Goal: Task Accomplishment & Management: Manage account settings

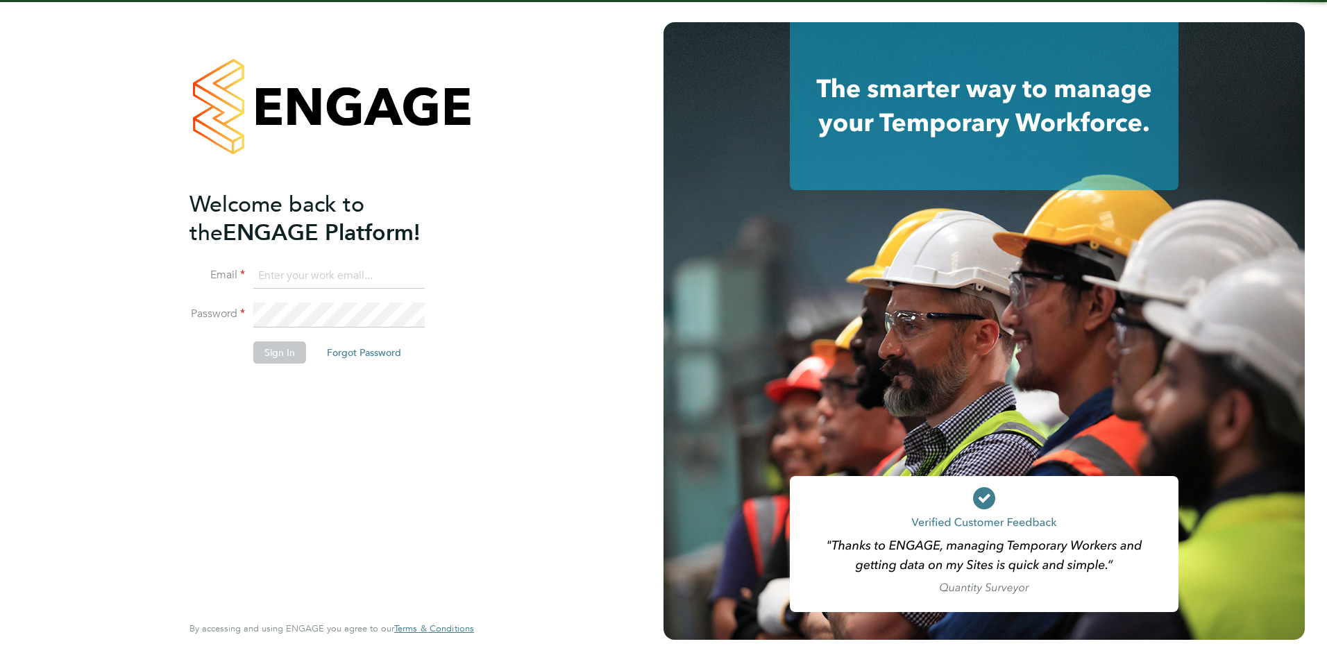
type input "james.farrington@huntereducation.co.uk"
click at [281, 342] on fieldset "Email james.farrington@huntereducation.co.uk Password Sign In Forgot Password" at bounding box center [324, 321] width 271 height 114
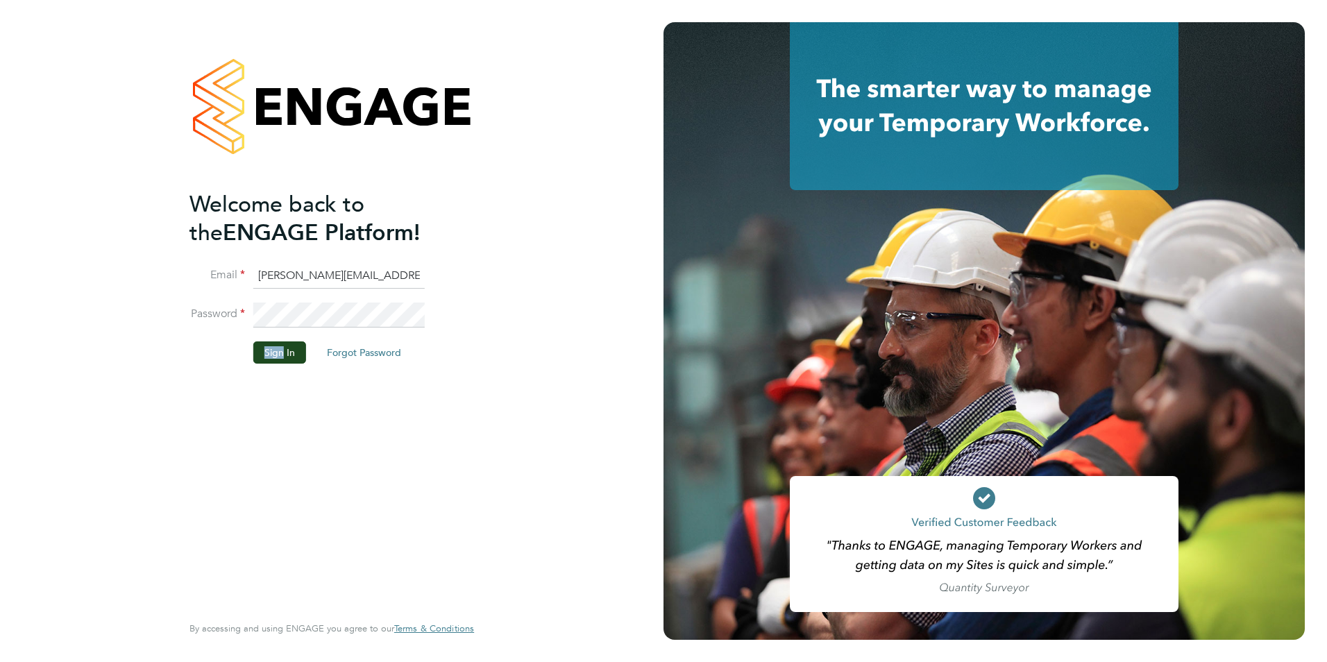
click at [285, 350] on button "Sign In" at bounding box center [279, 352] width 53 height 22
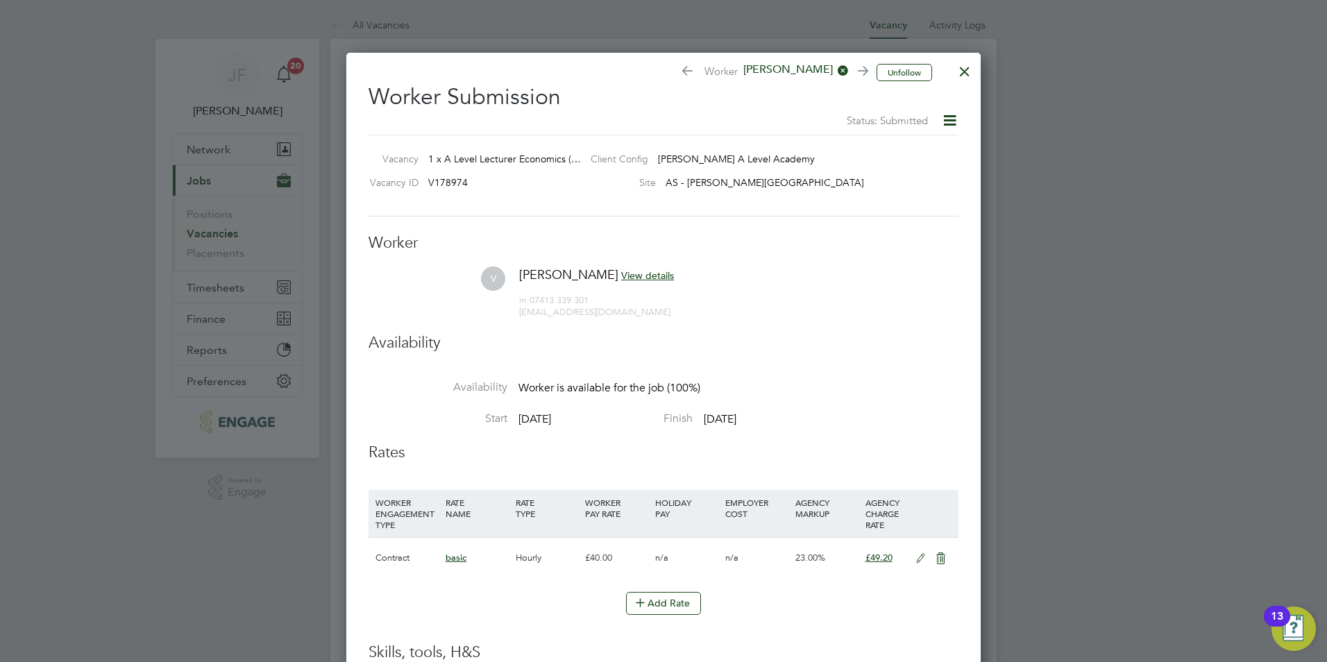
click at [963, 74] on div at bounding box center [964, 68] width 25 height 25
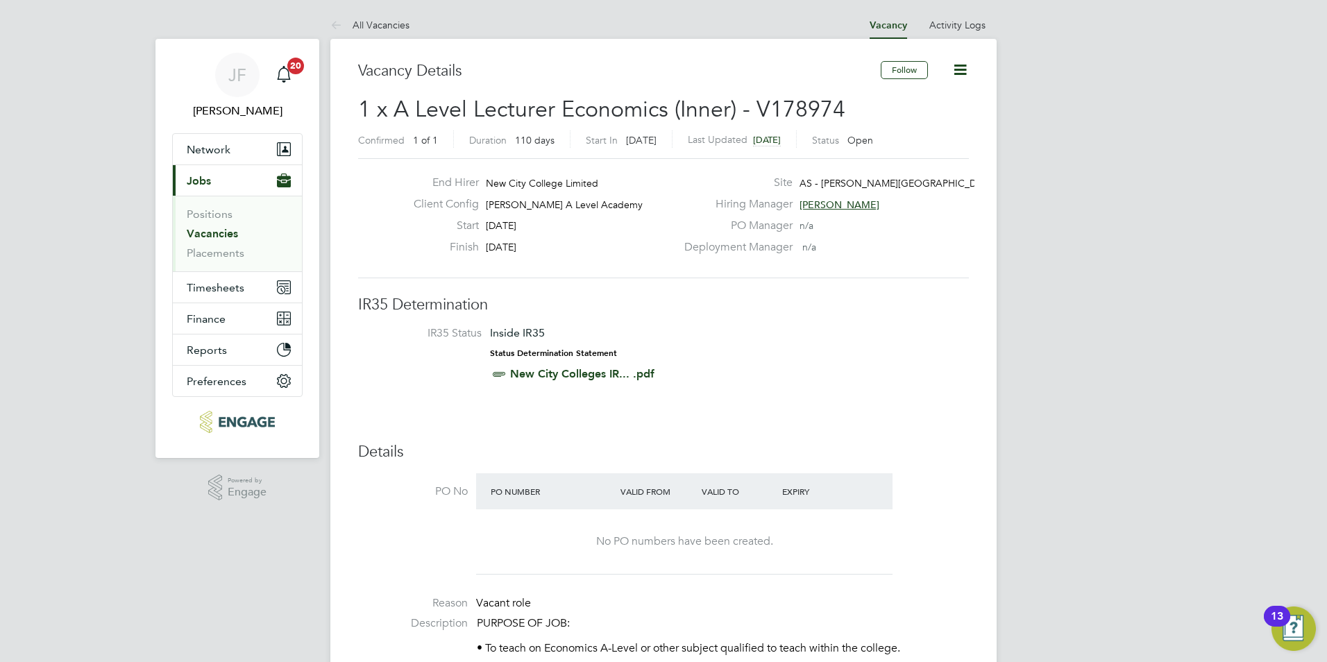
click at [219, 225] on li "Positions" at bounding box center [239, 216] width 104 height 19
click at [219, 231] on link "Vacancies" at bounding box center [212, 233] width 51 height 13
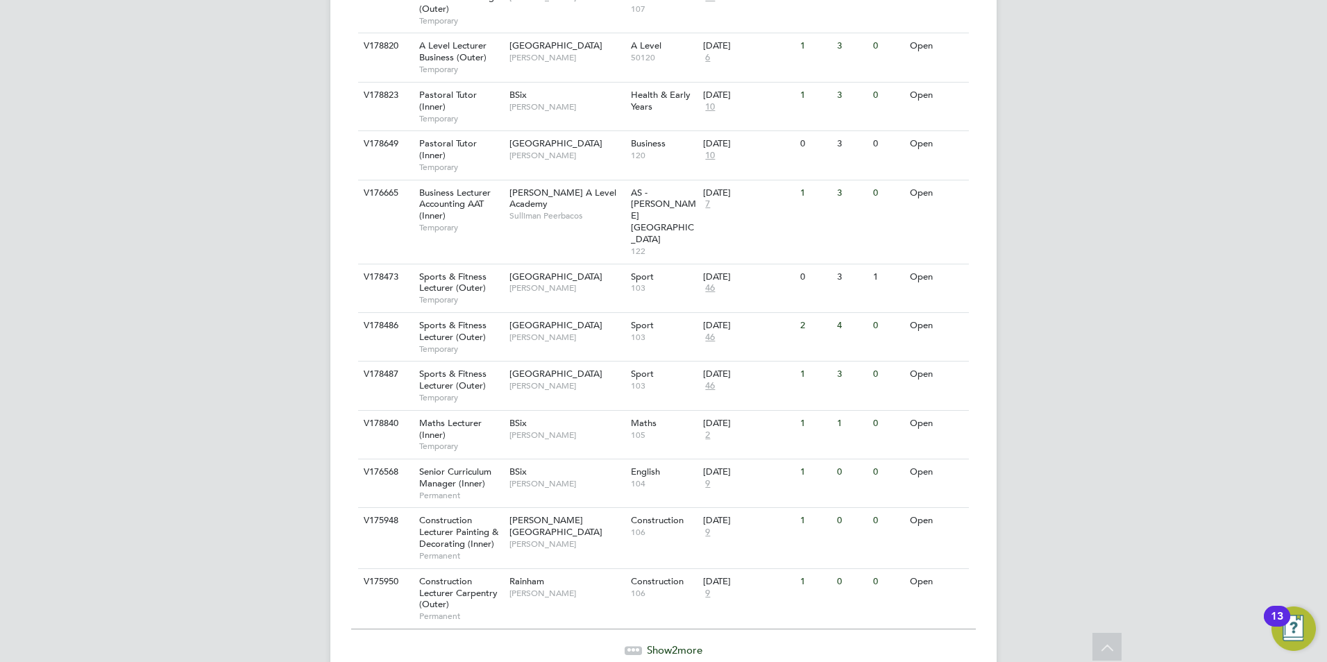
click at [669, 643] on span "Show 2 more" at bounding box center [675, 649] width 56 height 13
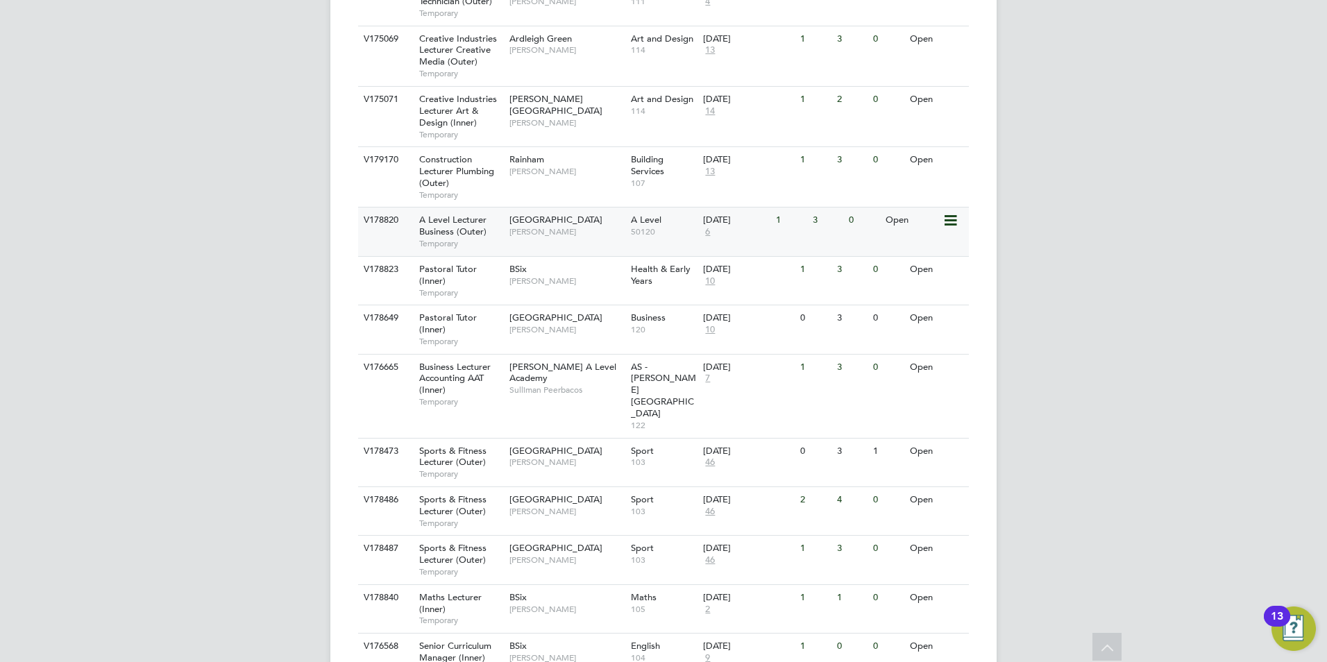
click at [536, 226] on span "[PERSON_NAME]" at bounding box center [566, 231] width 115 height 11
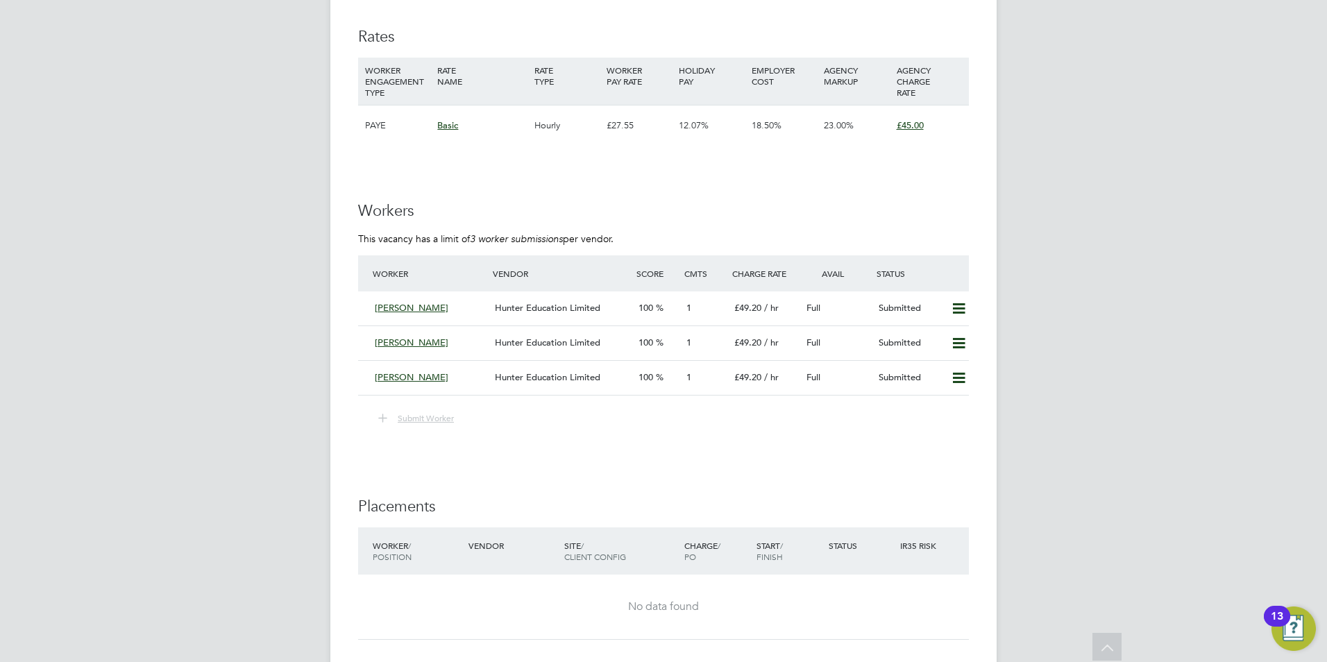
scroll to position [2216, 0]
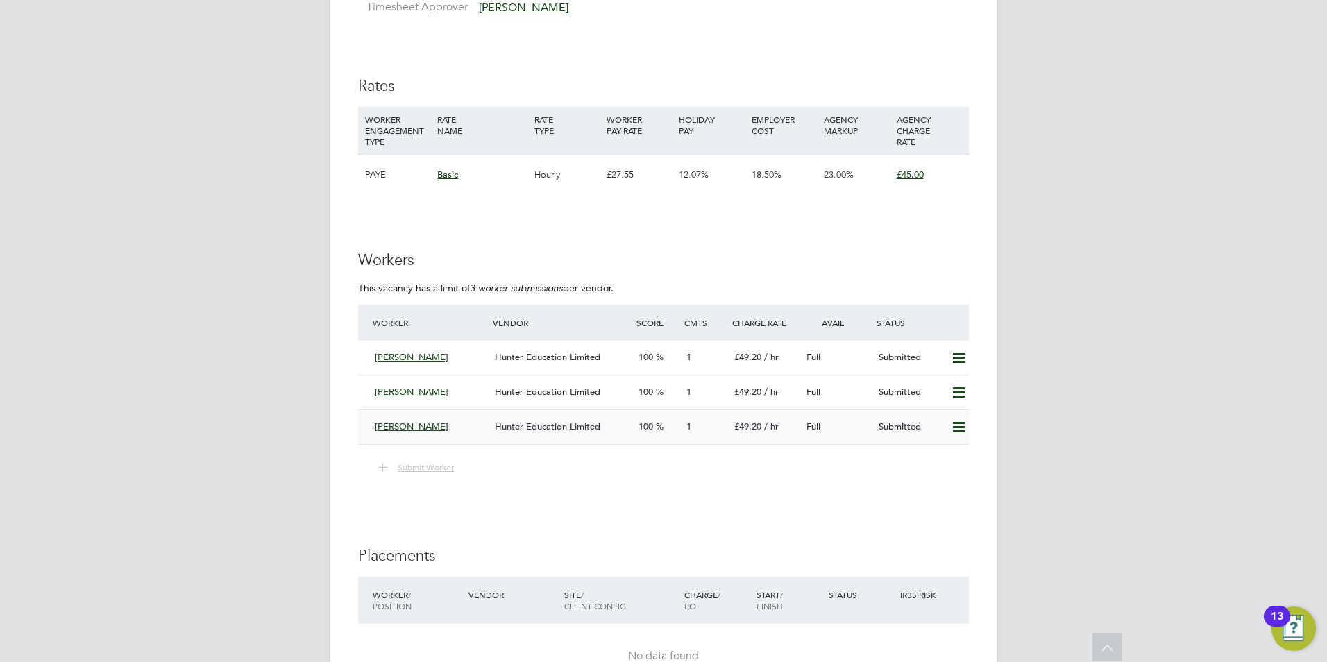
click at [962, 427] on icon at bounding box center [958, 427] width 17 height 11
click at [955, 453] on li "Remove" at bounding box center [938, 456] width 53 height 19
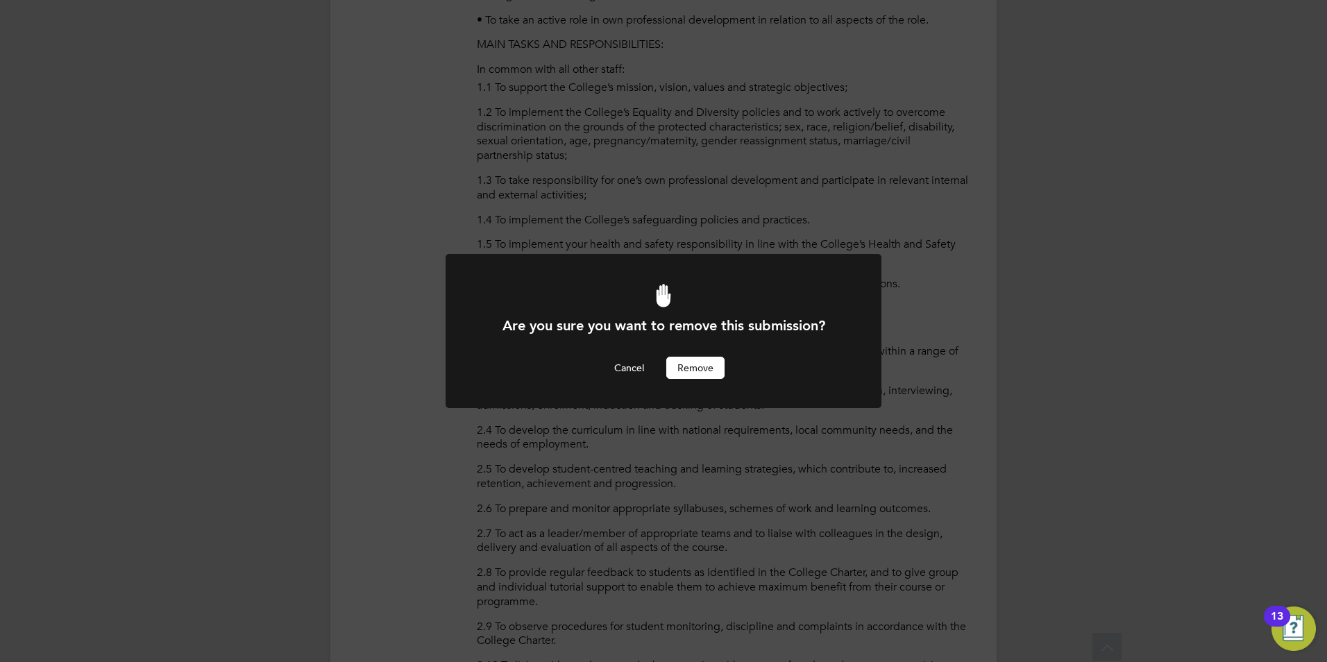
scroll to position [0, 0]
drag, startPoint x: 669, startPoint y: 354, endPoint x: 690, endPoint y: 368, distance: 26.0
click at [670, 355] on div "Are you sure you want to remove this submission? Cancel Remove" at bounding box center [663, 347] width 361 height 62
click at [690, 368] on button "Remove" at bounding box center [695, 368] width 58 height 22
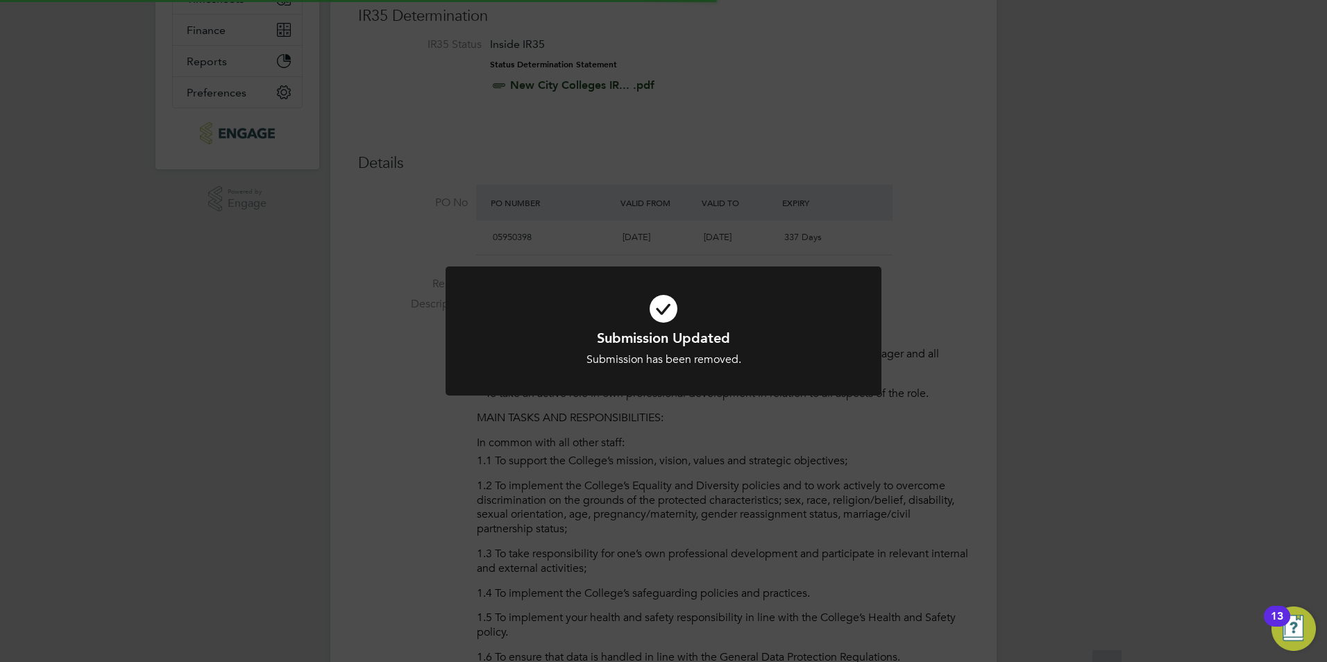
scroll to position [7, 7]
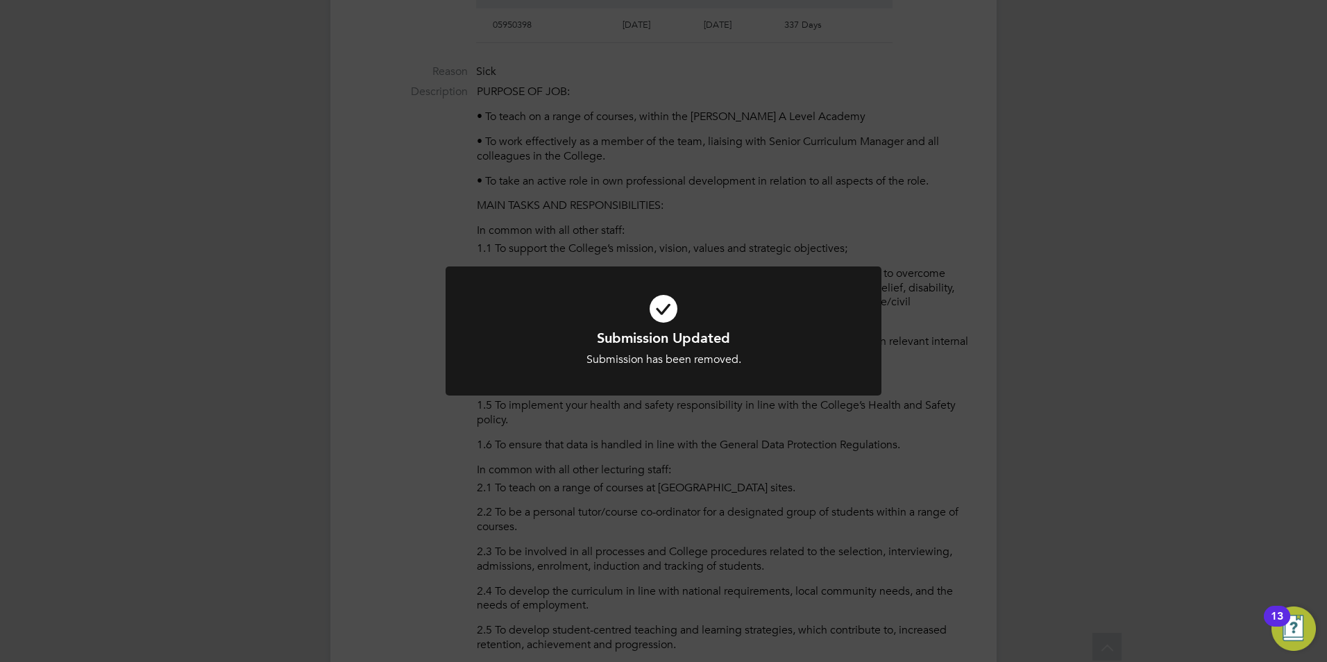
click at [714, 448] on div "Submission Updated Submission has been removed. Cancel Okay" at bounding box center [663, 331] width 1327 height 662
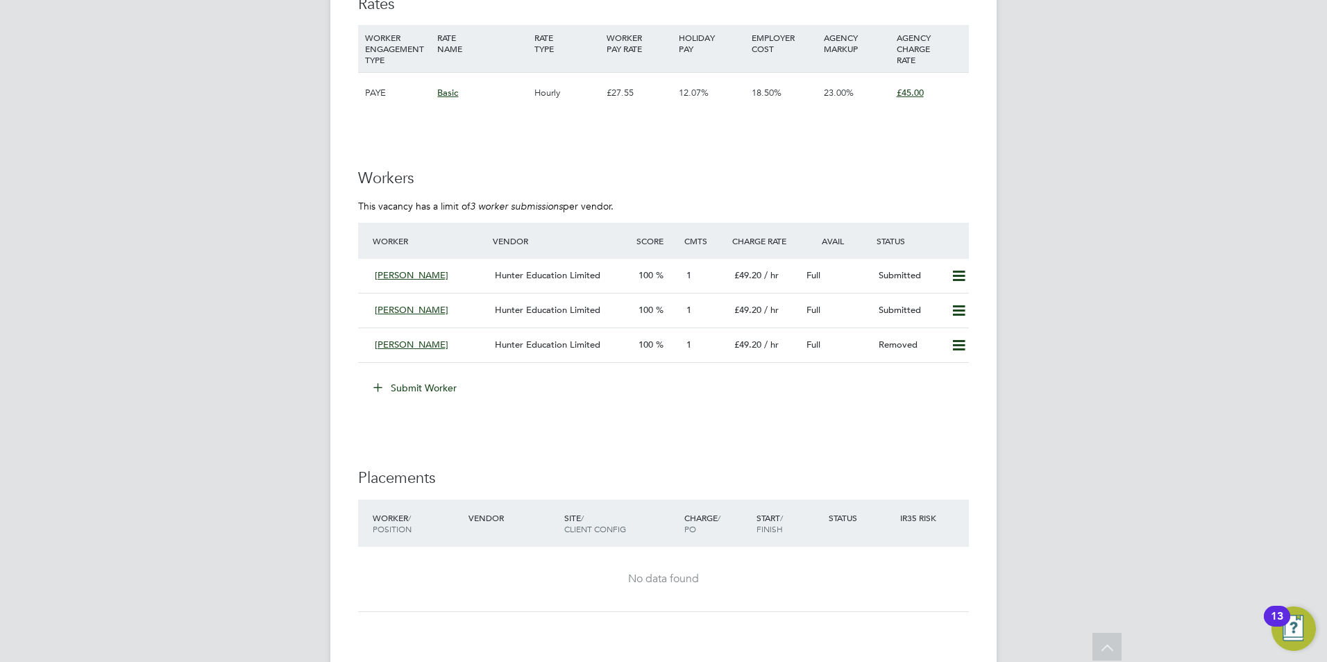
click at [450, 396] on button "Submit Worker" at bounding box center [416, 388] width 104 height 22
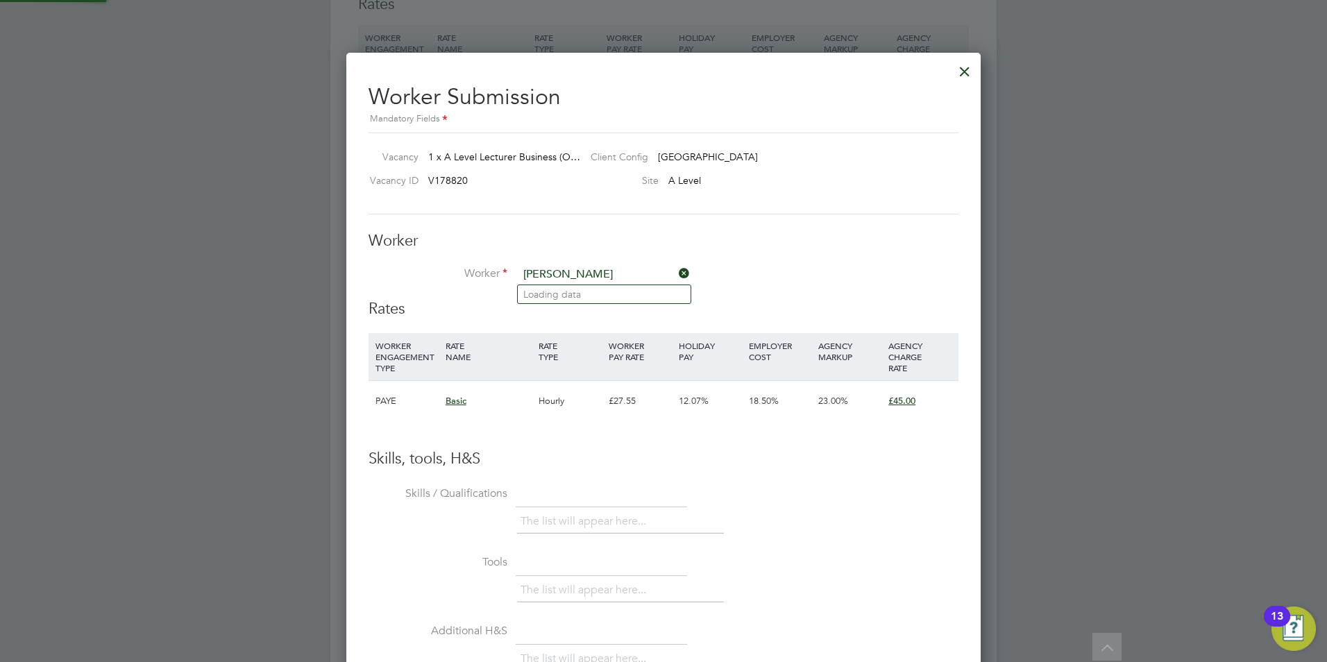
type input "[PERSON_NAME]"
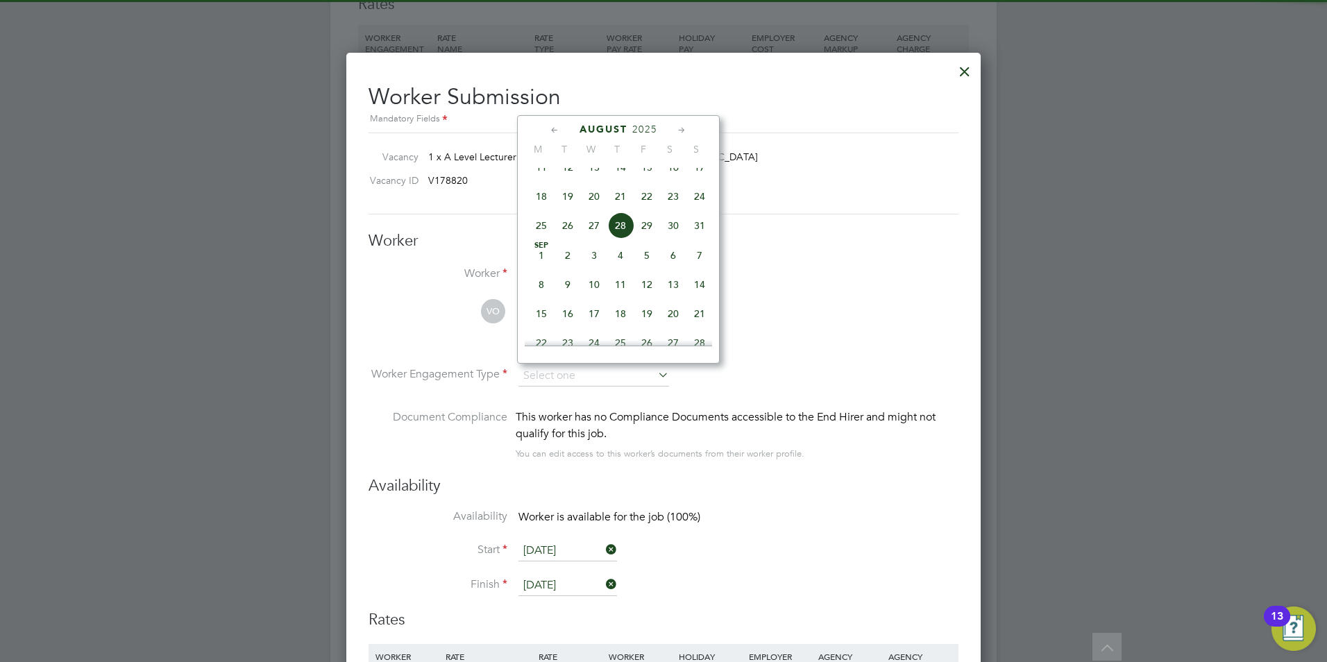
click at [890, 275] on li "Worker [PERSON_NAME]" at bounding box center [663, 281] width 590 height 35
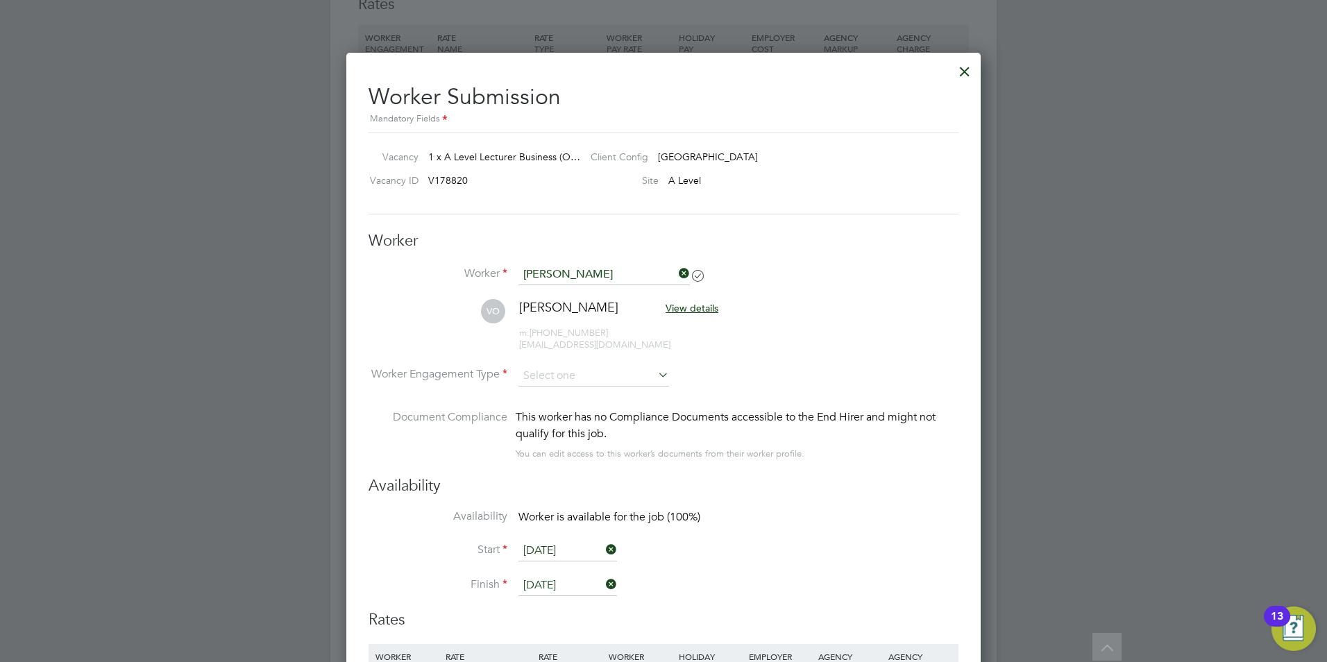
click at [676, 273] on icon at bounding box center [676, 273] width 0 height 19
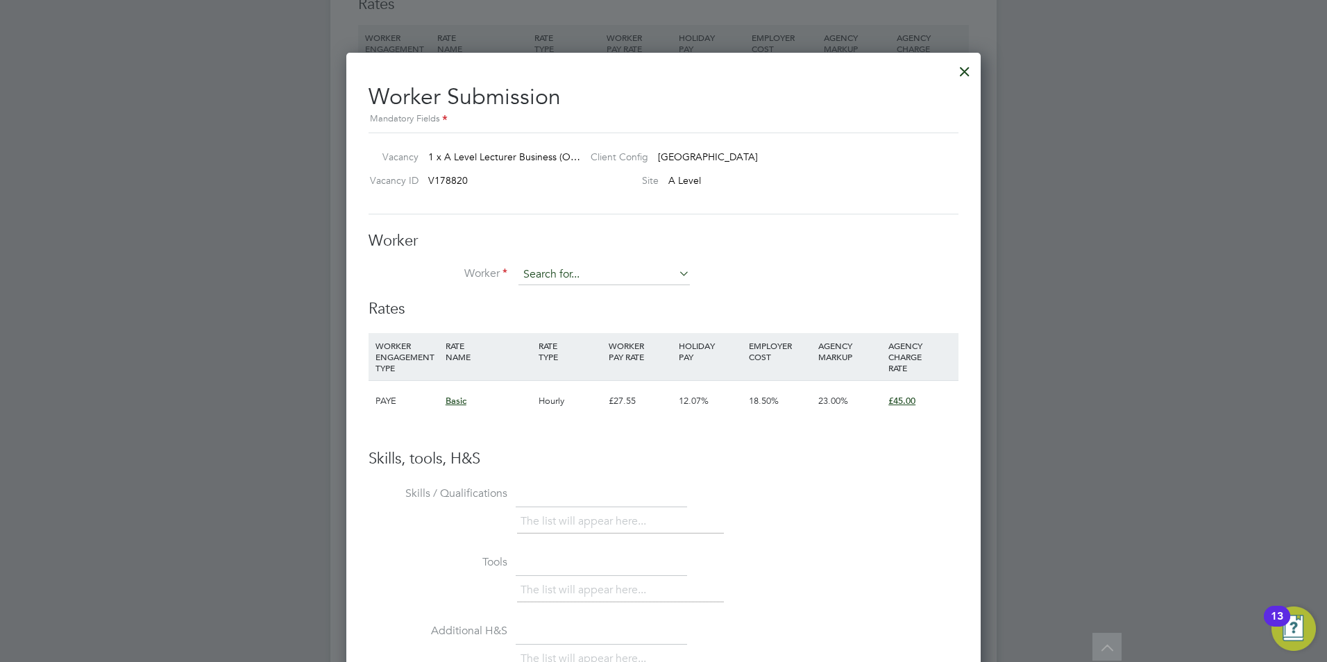
click at [582, 275] on input at bounding box center [603, 274] width 171 height 21
drag, startPoint x: 549, startPoint y: 304, endPoint x: 557, endPoint y: 303, distance: 7.8
click at [549, 305] on li "[PERSON_NAME]" at bounding box center [604, 313] width 173 height 19
type input "[PERSON_NAME]"
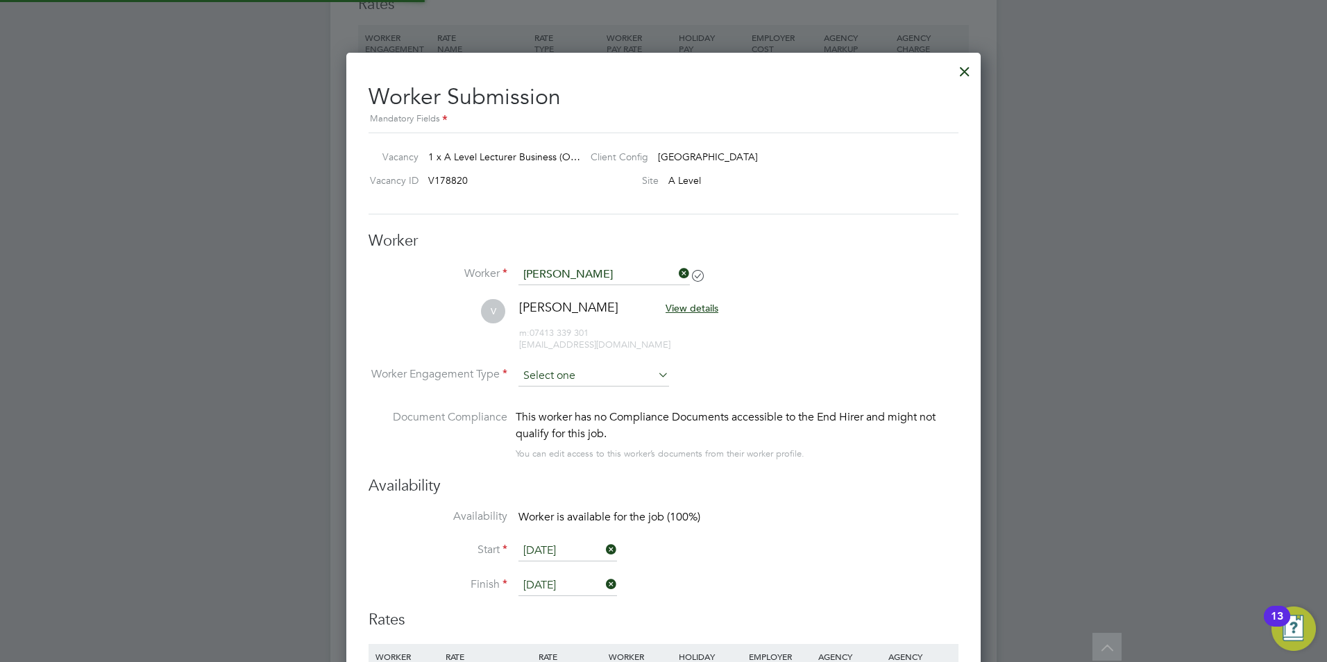
click at [559, 374] on input at bounding box center [593, 376] width 151 height 21
click at [561, 384] on input at bounding box center [593, 376] width 151 height 21
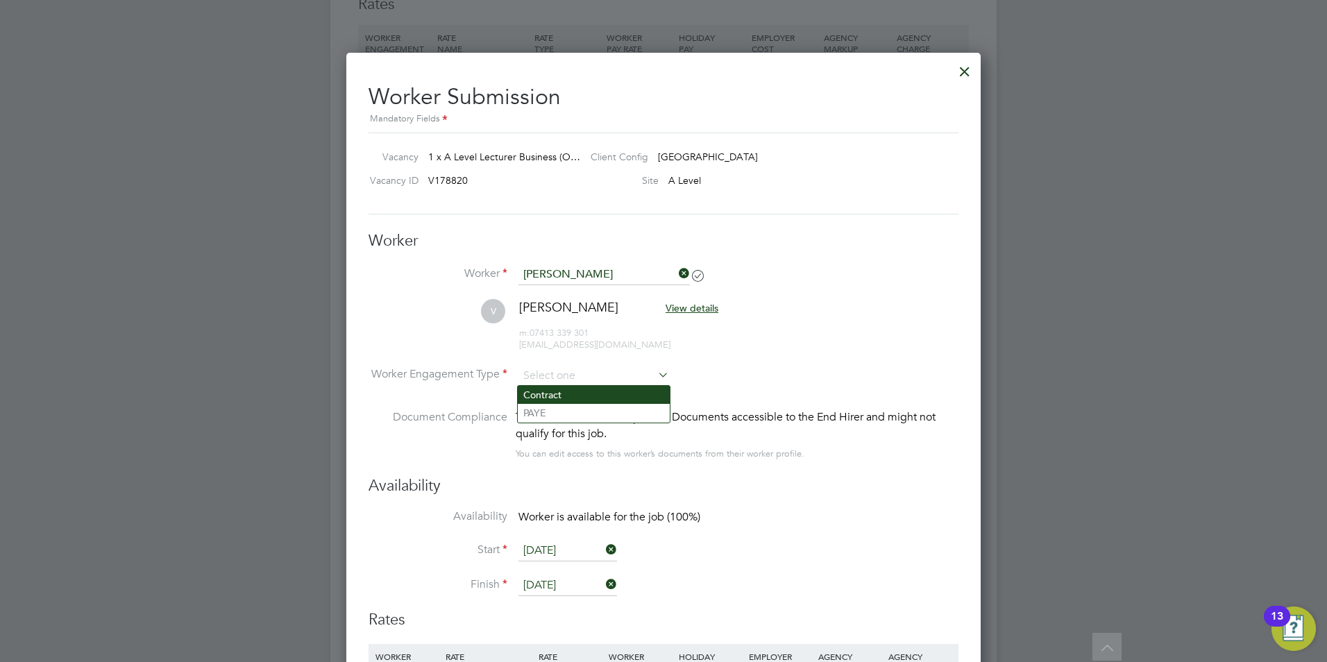
click at [559, 387] on li "Contract" at bounding box center [594, 395] width 152 height 18
type input "Contract"
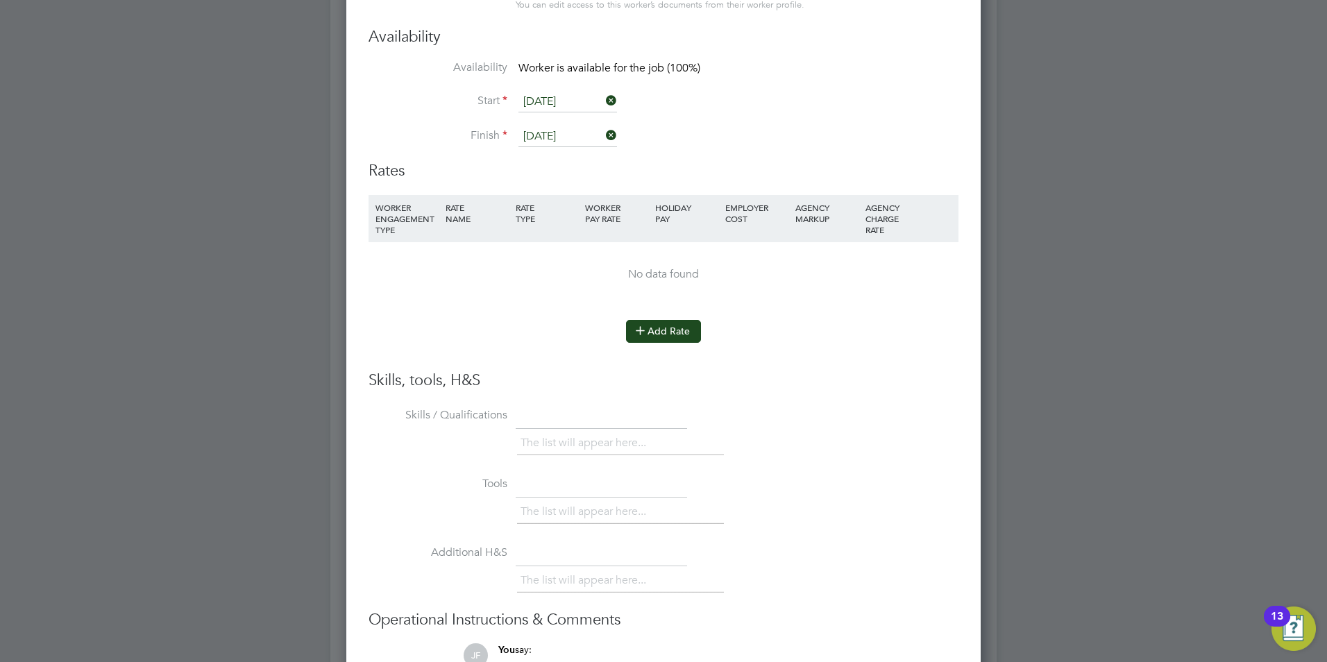
drag, startPoint x: 672, startPoint y: 309, endPoint x: 670, endPoint y: 321, distance: 11.9
click at [671, 312] on li "WORKER ENGAGEMENT TYPE RATE NAME RATE TYPE WORKER PAY RATE HOLIDAY PAY EMPLOYER…" at bounding box center [663, 258] width 590 height 126
click at [669, 332] on button "Add Rate" at bounding box center [663, 331] width 75 height 22
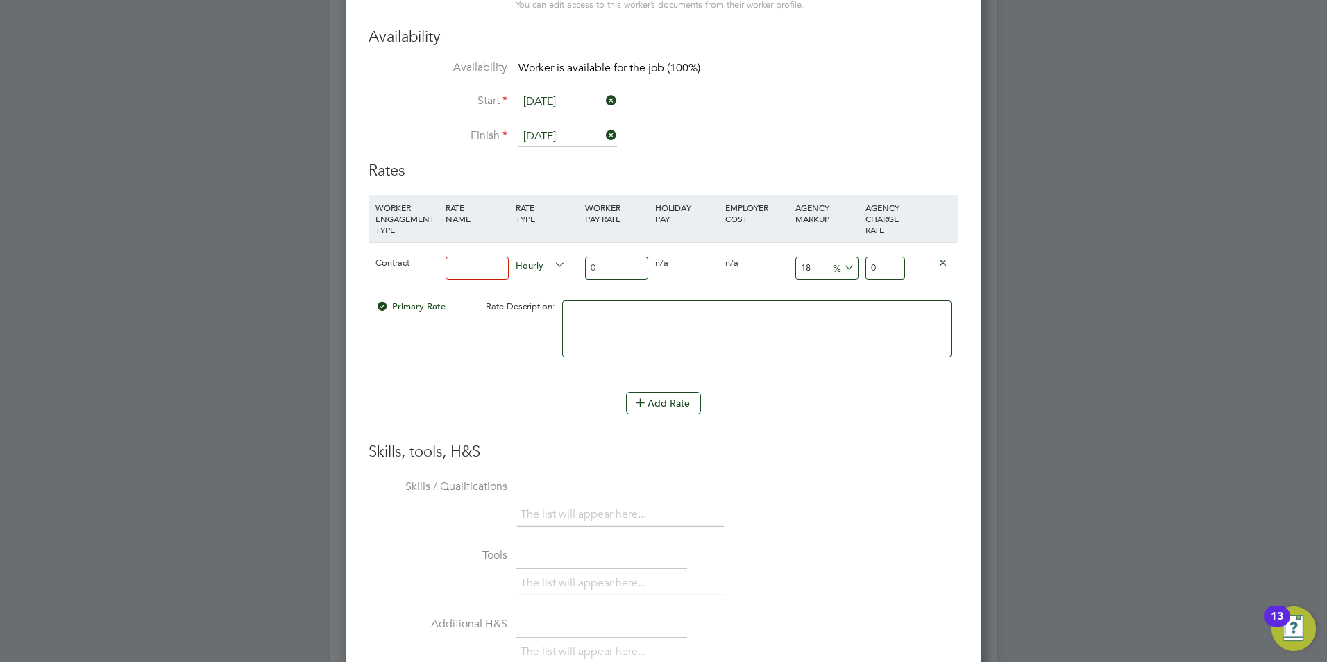
click at [475, 280] on div at bounding box center [477, 268] width 70 height 51
click at [475, 278] on input at bounding box center [477, 268] width 63 height 23
type input "basic"
drag, startPoint x: 585, startPoint y: 266, endPoint x: 593, endPoint y: 269, distance: 8.6
click at [586, 266] on input "0" at bounding box center [616, 268] width 63 height 23
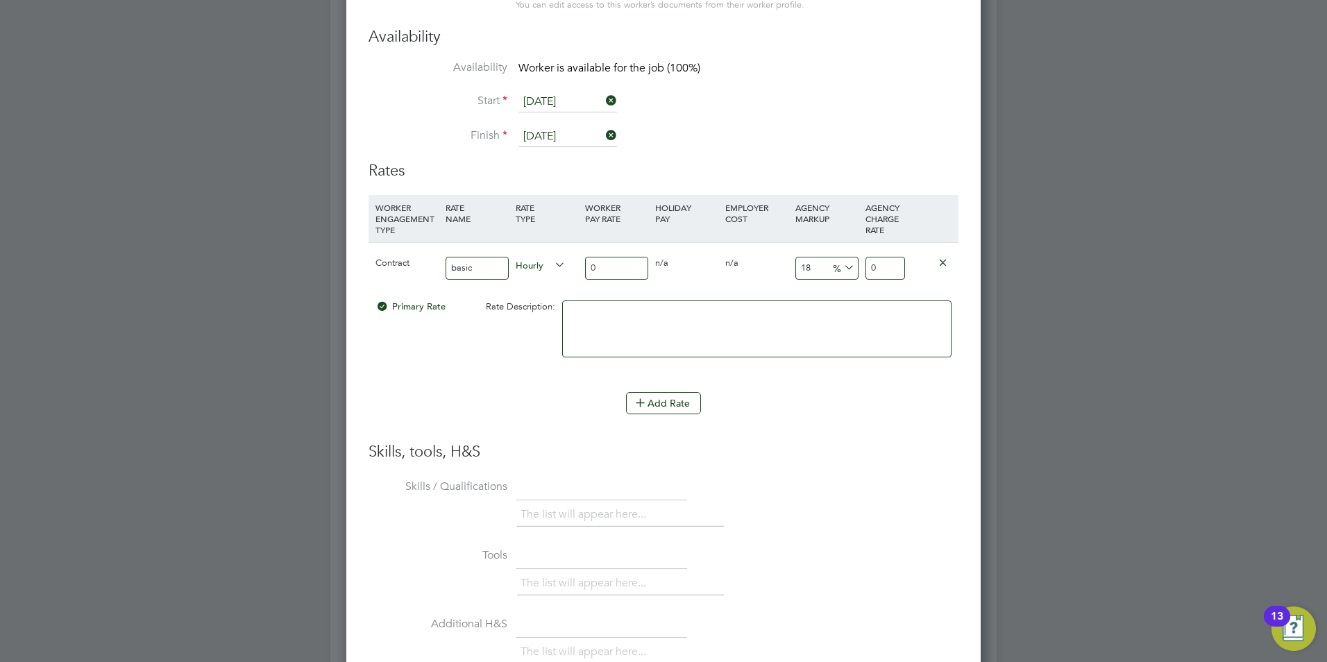
click at [604, 269] on input "0" at bounding box center [616, 268] width 63 height 23
type input "4"
type input "4.72"
type input "40"
type input "47.2"
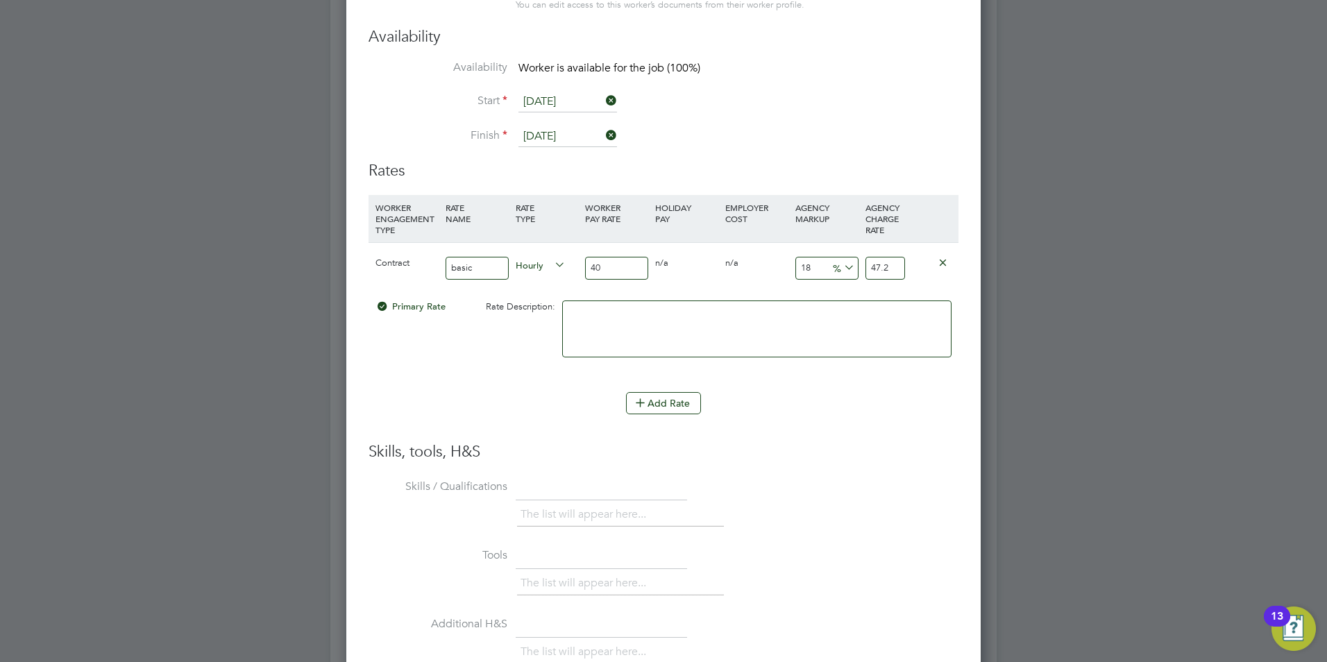
type input "40"
click at [821, 264] on input "18" at bounding box center [826, 268] width 63 height 23
type input "1"
type input "40.4"
type input "2"
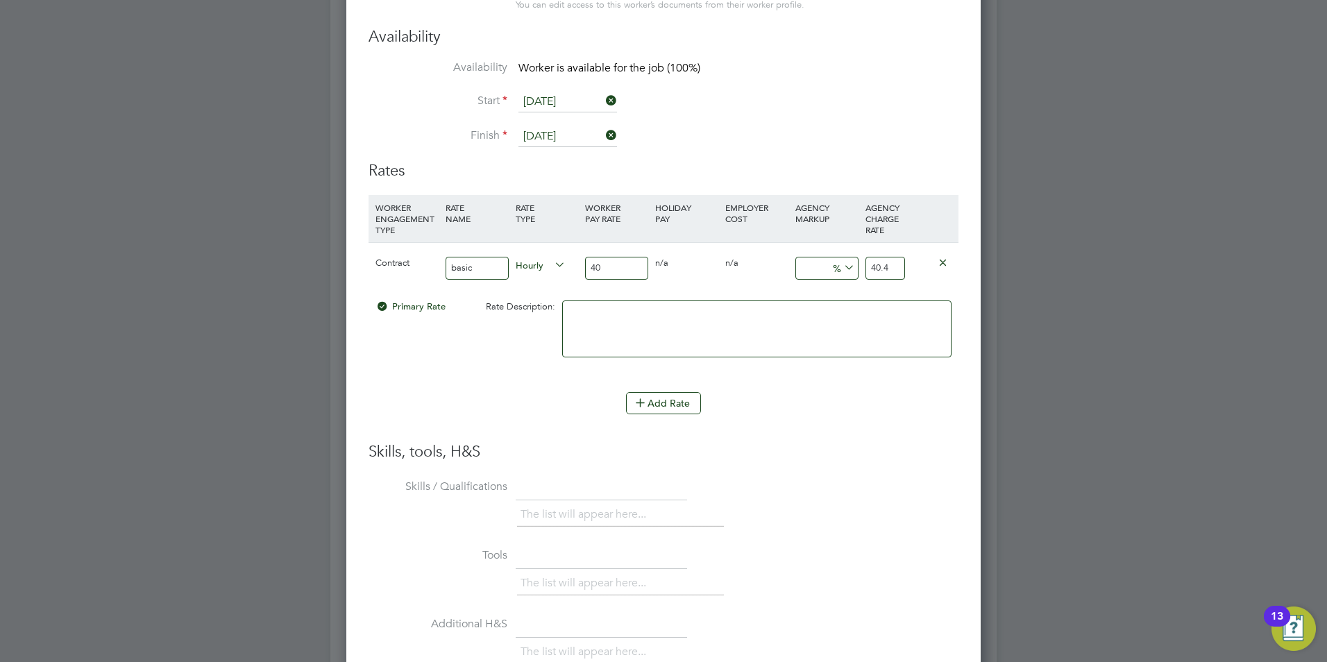
type input "40.8"
type input "23"
type input "49.2"
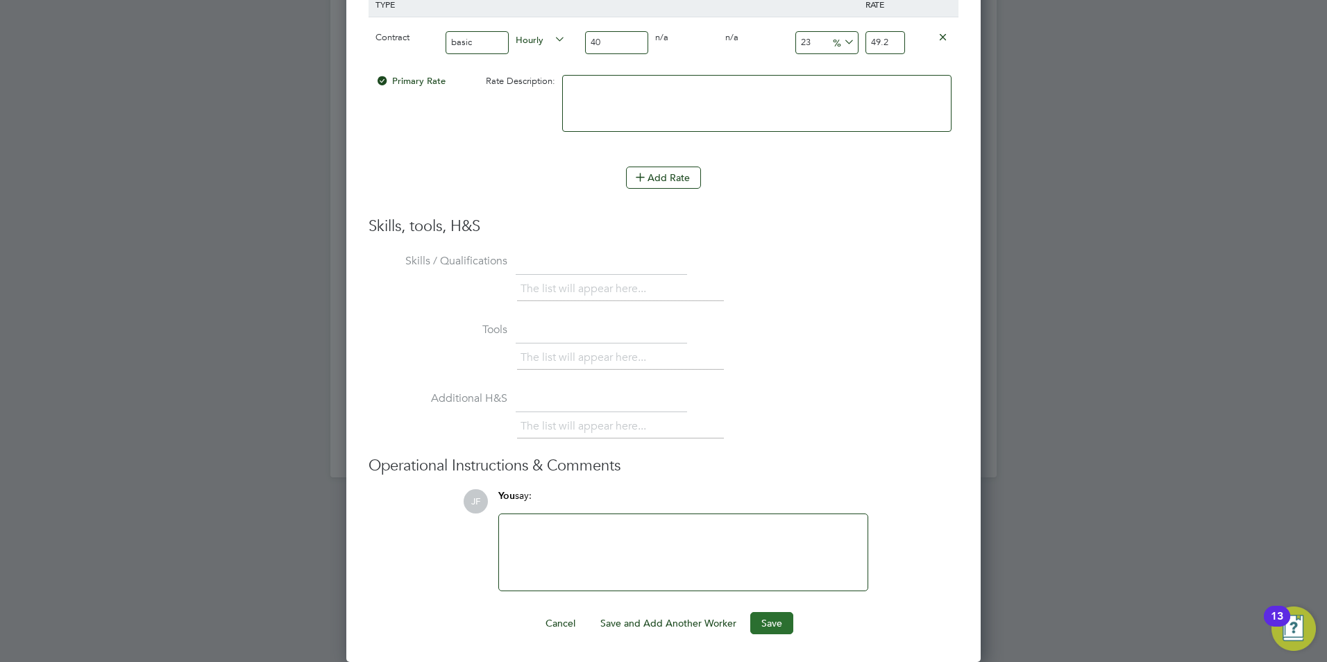
type input "23"
click at [770, 622] on button "Save" at bounding box center [771, 623] width 43 height 22
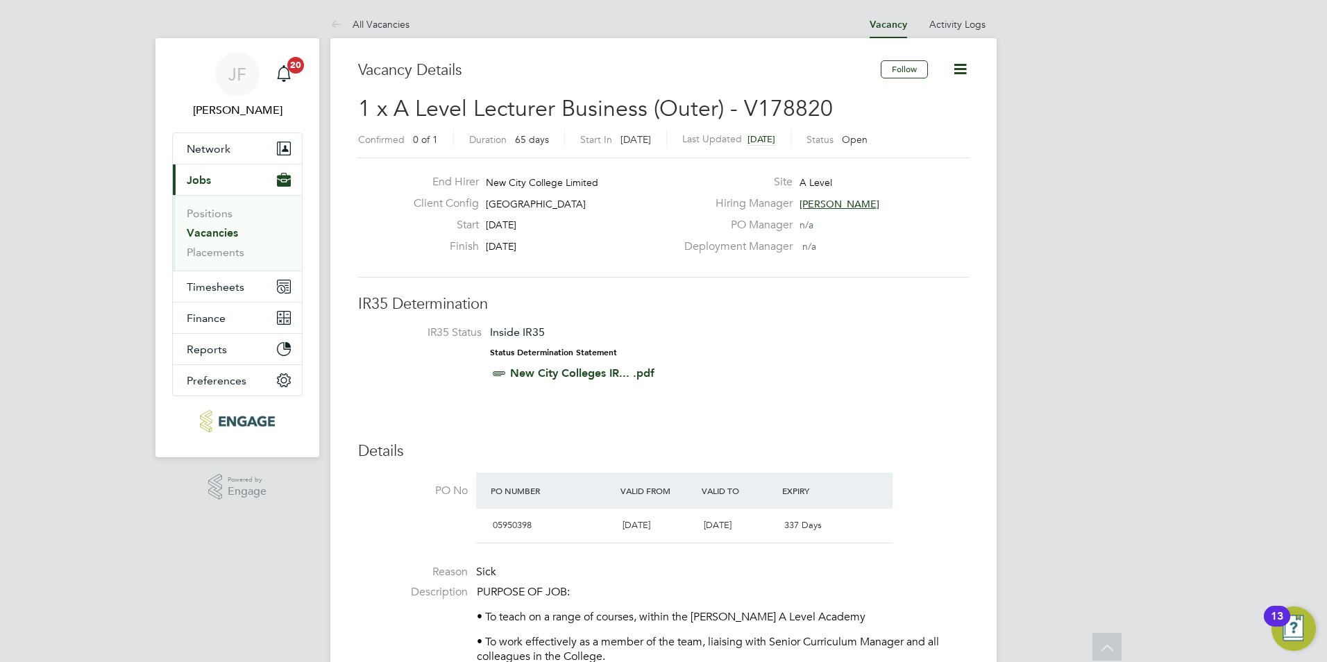
scroll to position [0, 0]
click at [373, 23] on link "All Vacancies" at bounding box center [369, 25] width 79 height 12
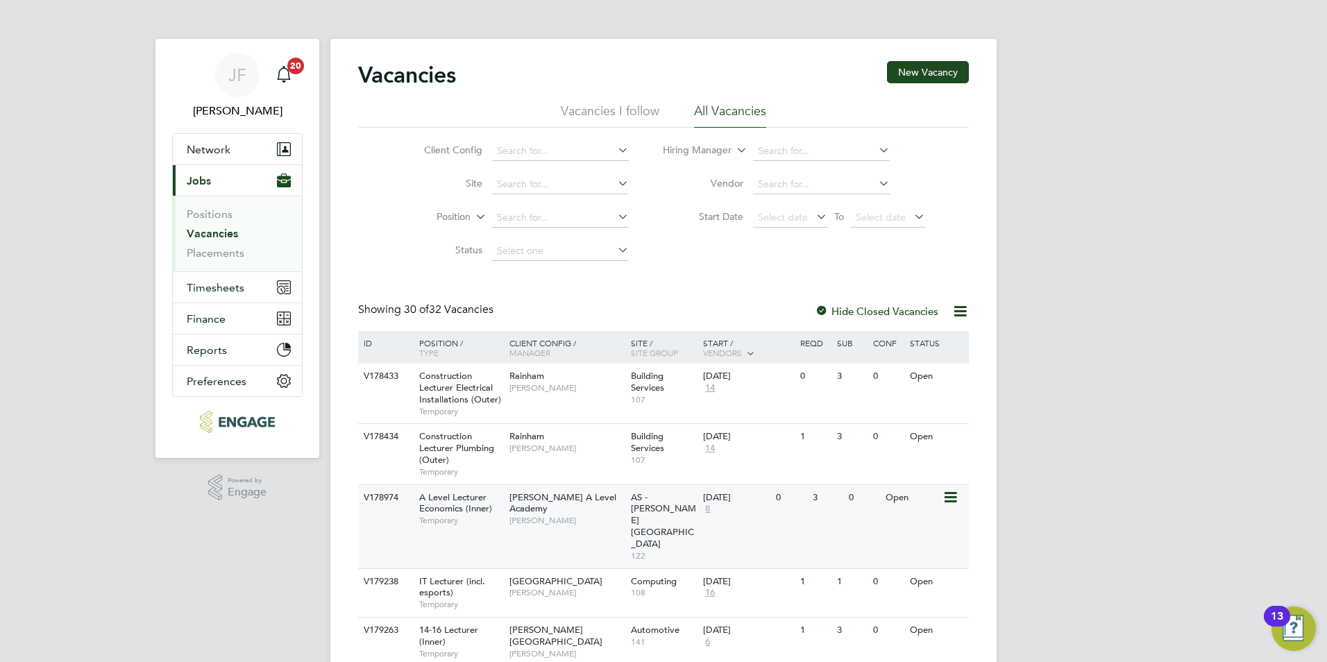
click at [561, 515] on span "[PERSON_NAME]" at bounding box center [566, 520] width 115 height 11
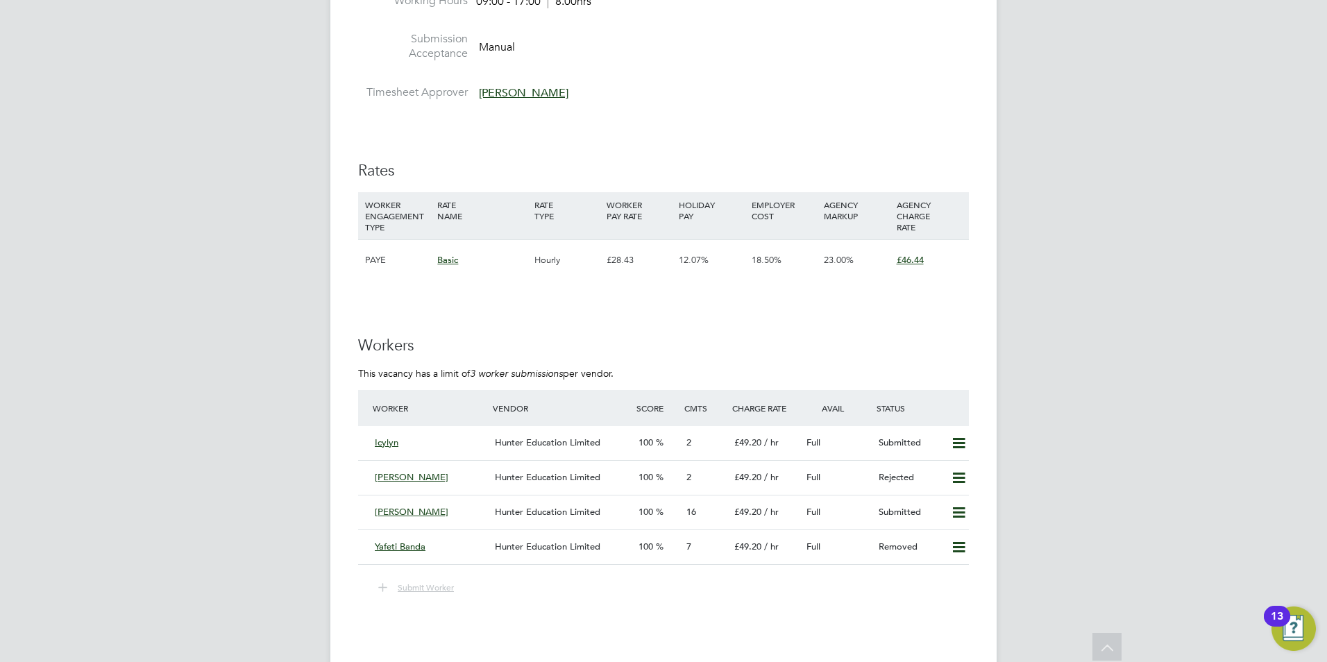
scroll to position [2332, 0]
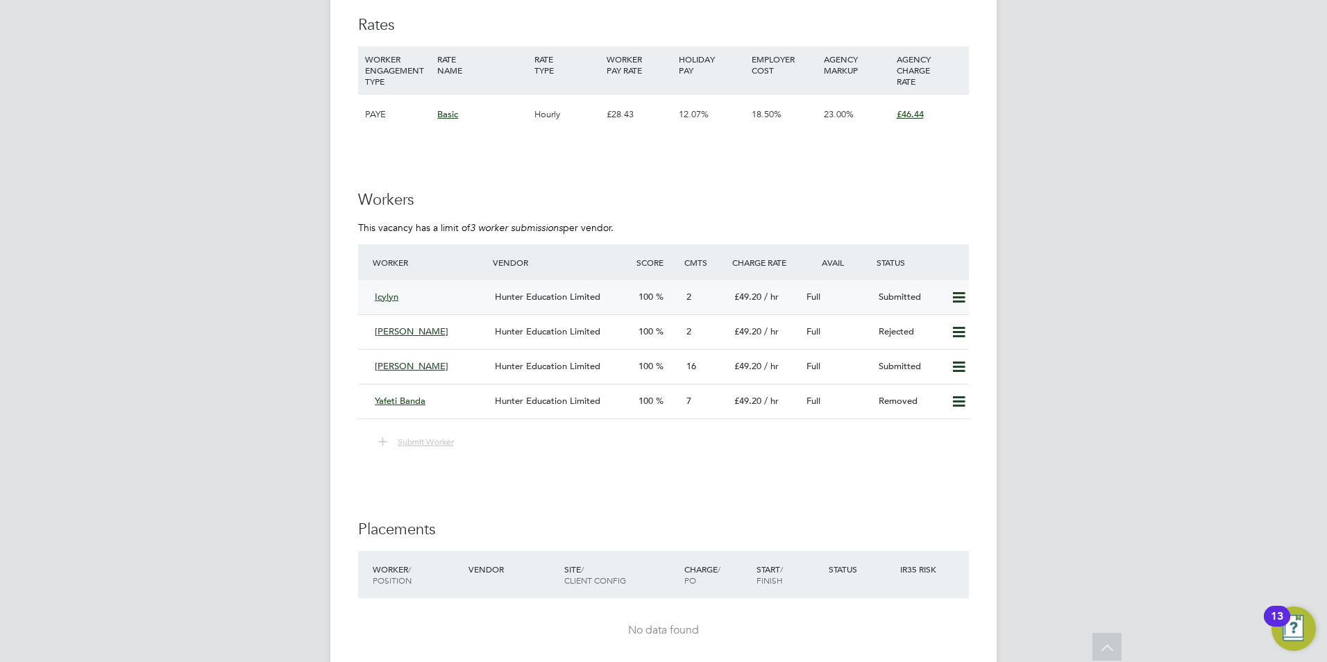
click at [956, 297] on icon at bounding box center [958, 297] width 17 height 11
click at [942, 322] on li "Remove" at bounding box center [938, 326] width 53 height 19
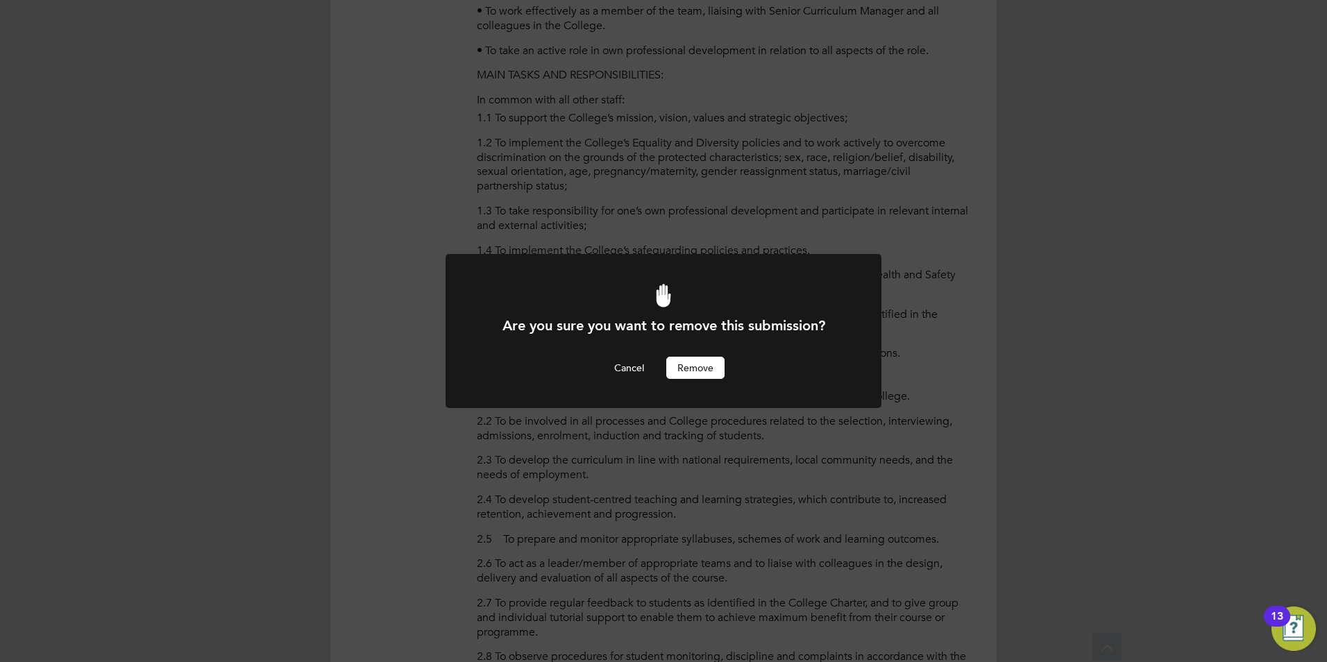
scroll to position [0, 0]
click at [686, 377] on button "Remove" at bounding box center [695, 368] width 58 height 22
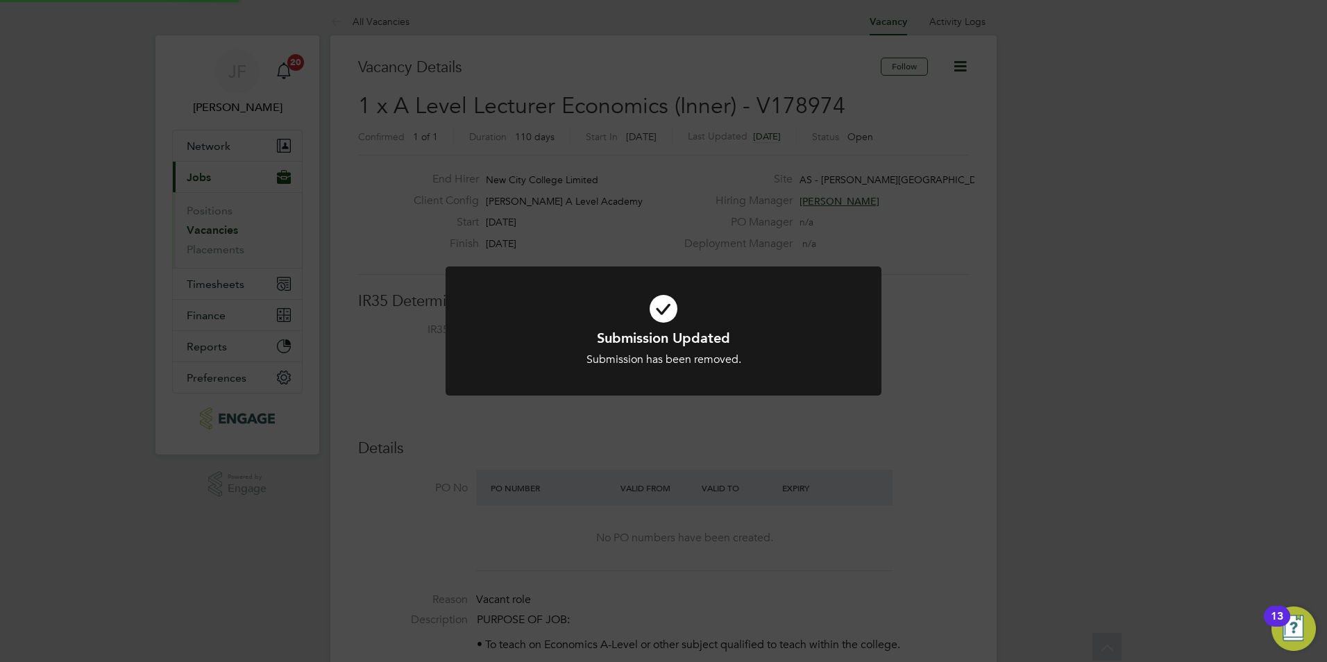
scroll to position [41, 97]
click at [679, 450] on div "Submission Updated Submission has been removed. Cancel Okay" at bounding box center [663, 331] width 1327 height 662
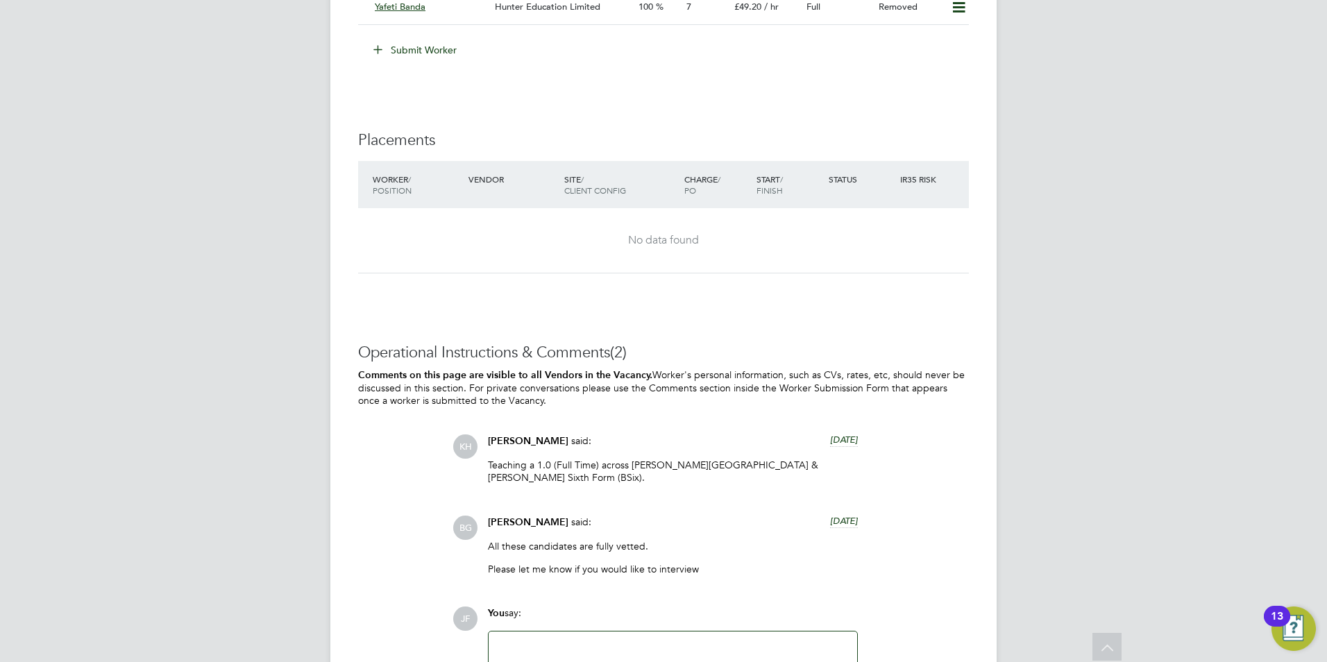
scroll to position [2786, 0]
